Goal: Task Accomplishment & Management: Use online tool/utility

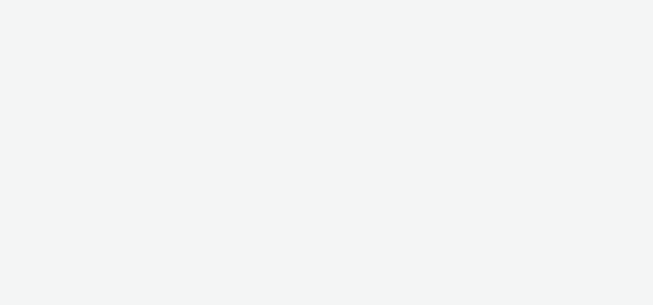
select select "a92e9084-ed6f-4e0c-8c2e-6ff03a7fde21"
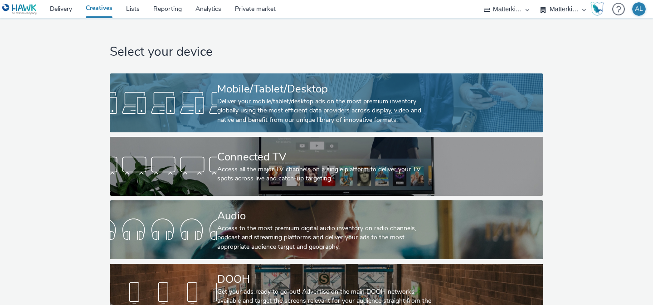
click at [211, 113] on div at bounding box center [163, 102] width 107 height 29
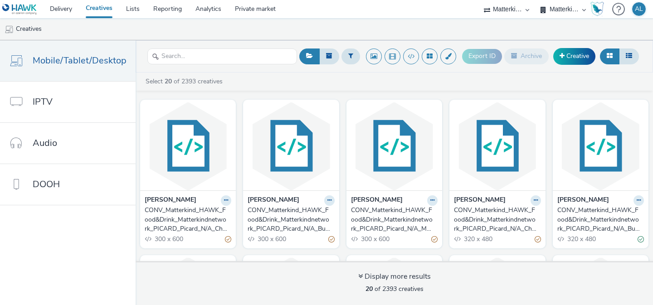
click at [185, 215] on div "CONV_Matterkind_HAWK_Food&Drink_Matterkindnetwork_PICARD_Picard_N/A_ChocoMoelle…" at bounding box center [186, 220] width 83 height 28
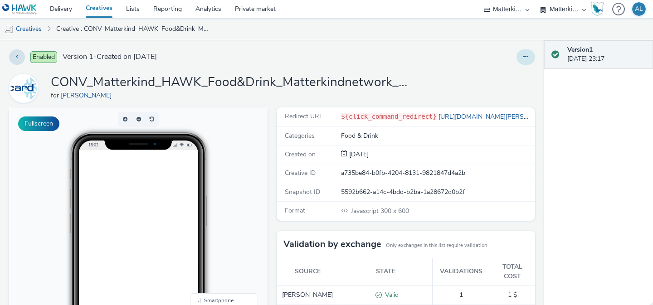
click at [525, 61] on button at bounding box center [525, 56] width 19 height 15
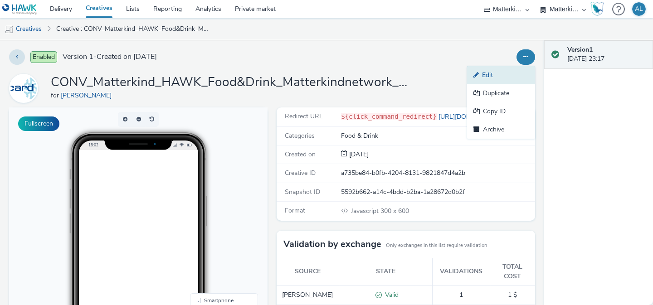
click at [505, 72] on link "Edit" at bounding box center [501, 75] width 68 height 18
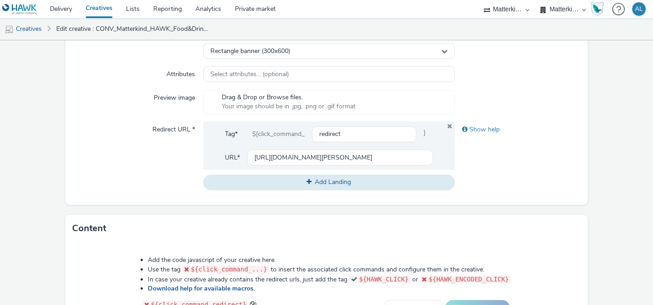
scroll to position [264, 0]
